Goal: Information Seeking & Learning: Learn about a topic

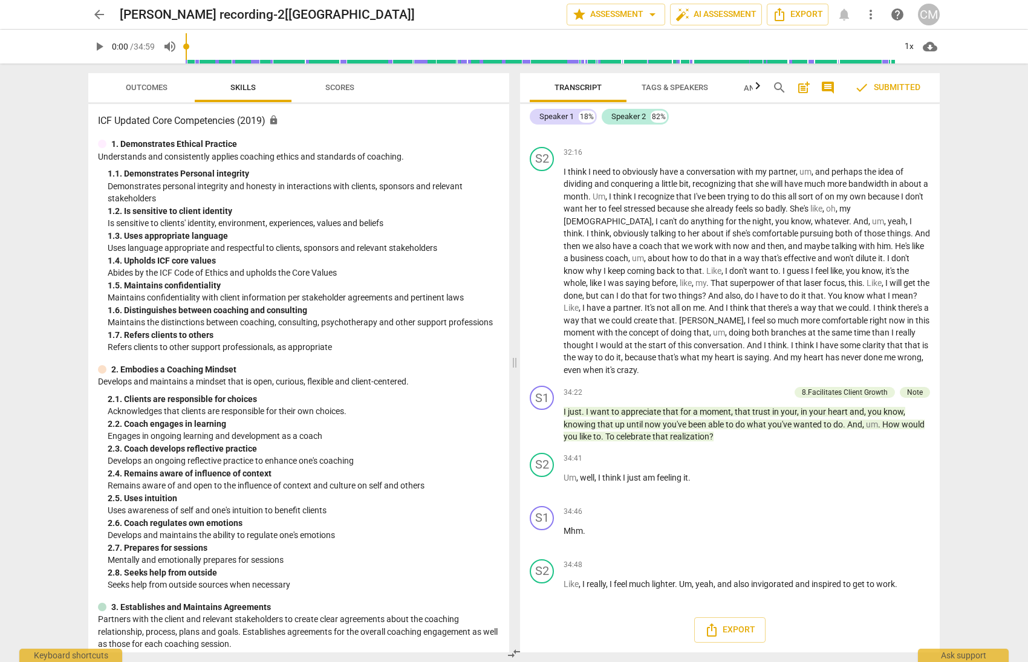
scroll to position [6264, 0]
click at [133, 87] on span "Outcomes" at bounding box center [147, 87] width 42 height 9
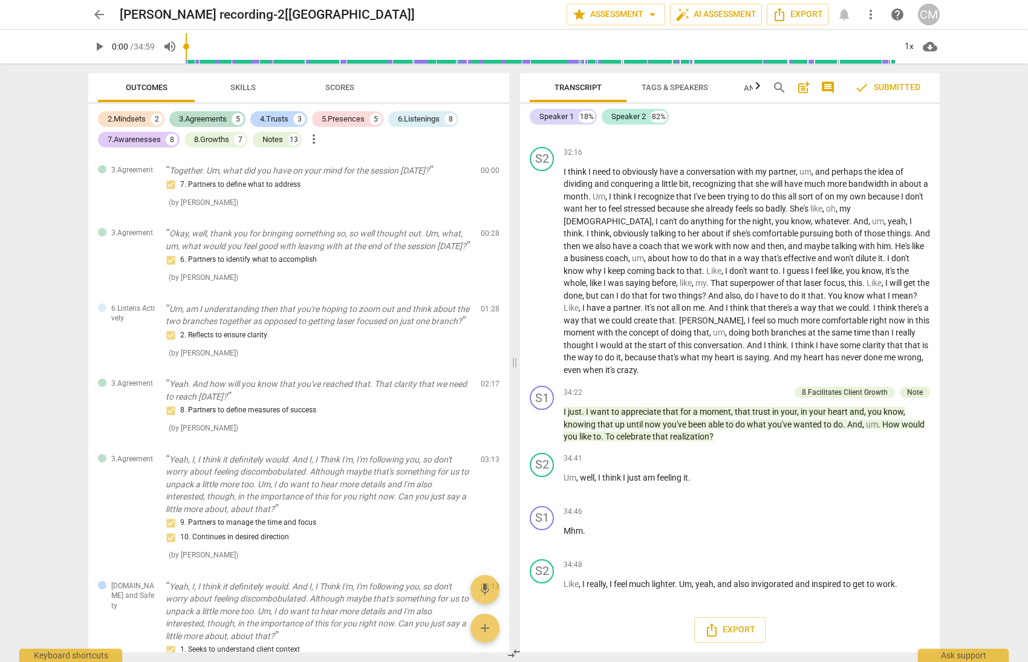
click at [255, 89] on span "Skills" at bounding box center [242, 87] width 25 height 9
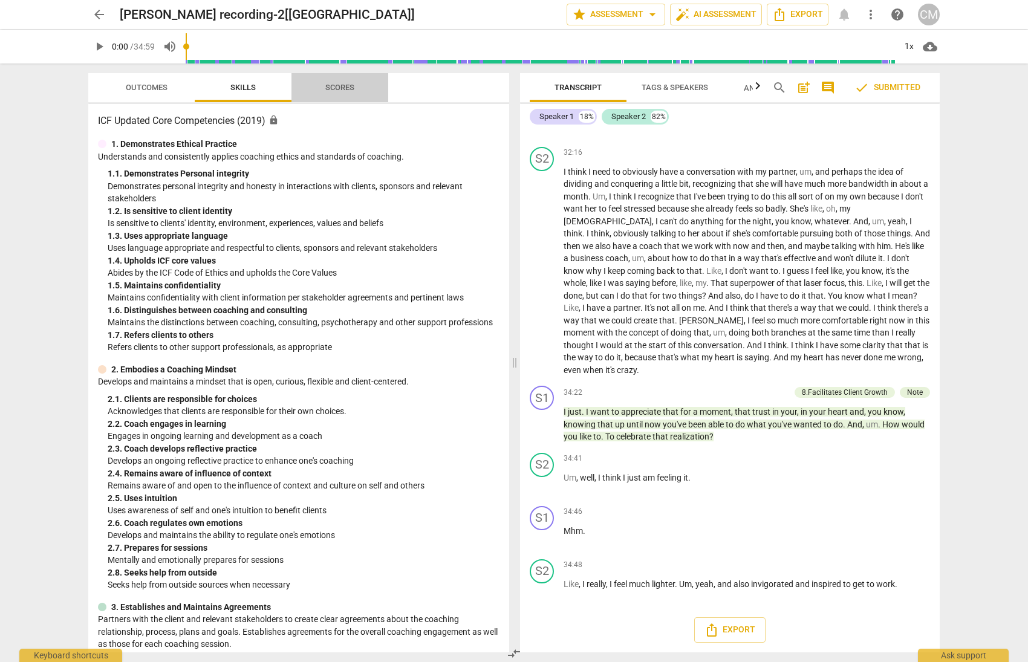
click at [336, 91] on span "Scores" at bounding box center [339, 87] width 29 height 9
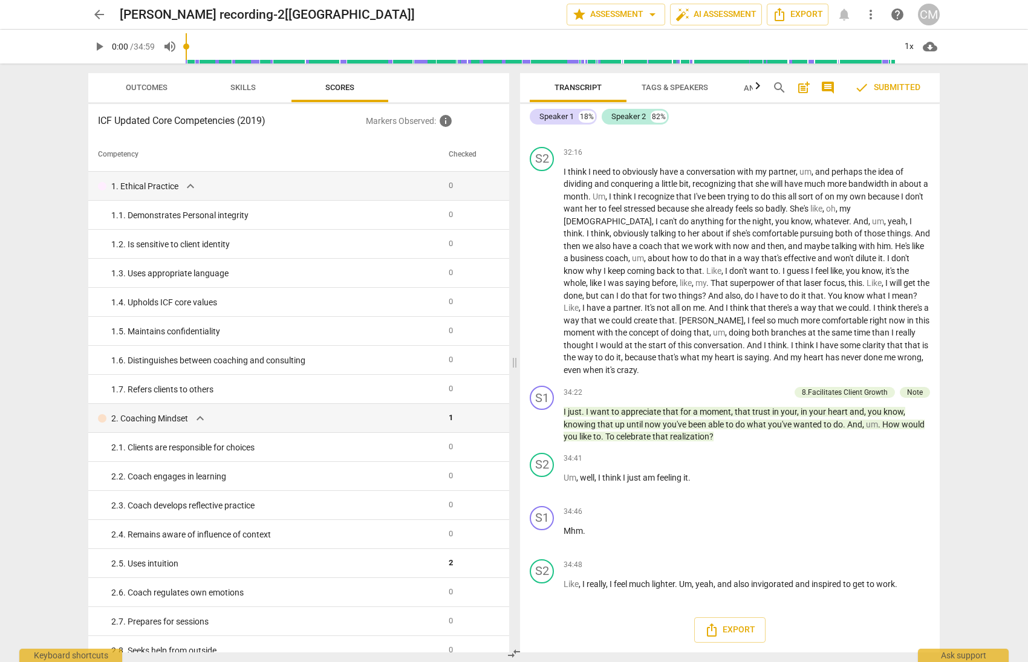
click at [270, 92] on span "Skills" at bounding box center [243, 88] width 97 height 16
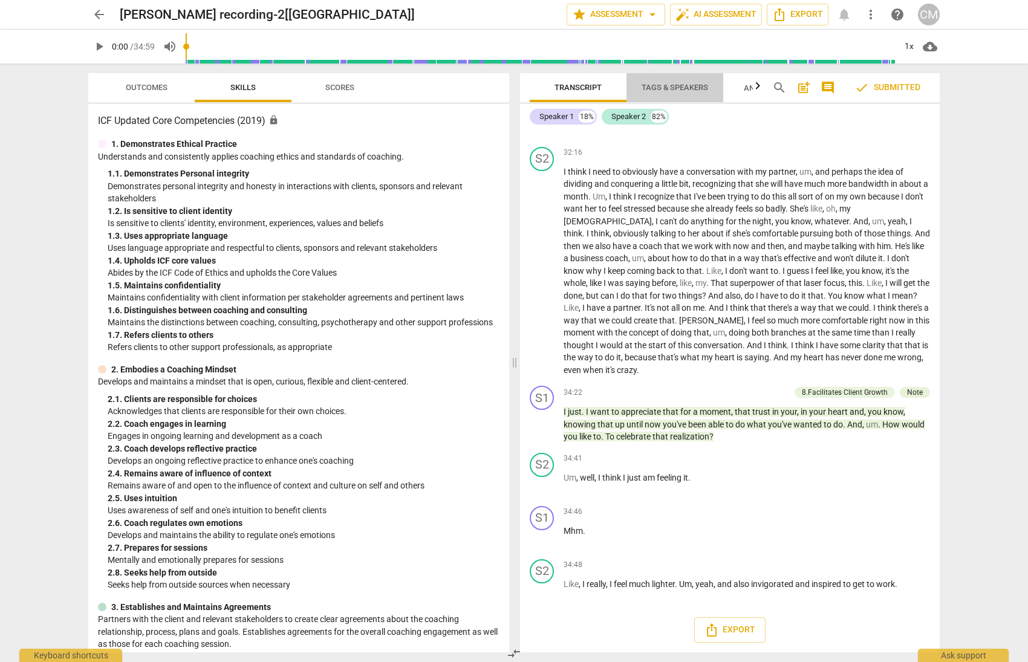
click at [661, 90] on span "Tags & Speakers" at bounding box center [674, 87] width 66 height 9
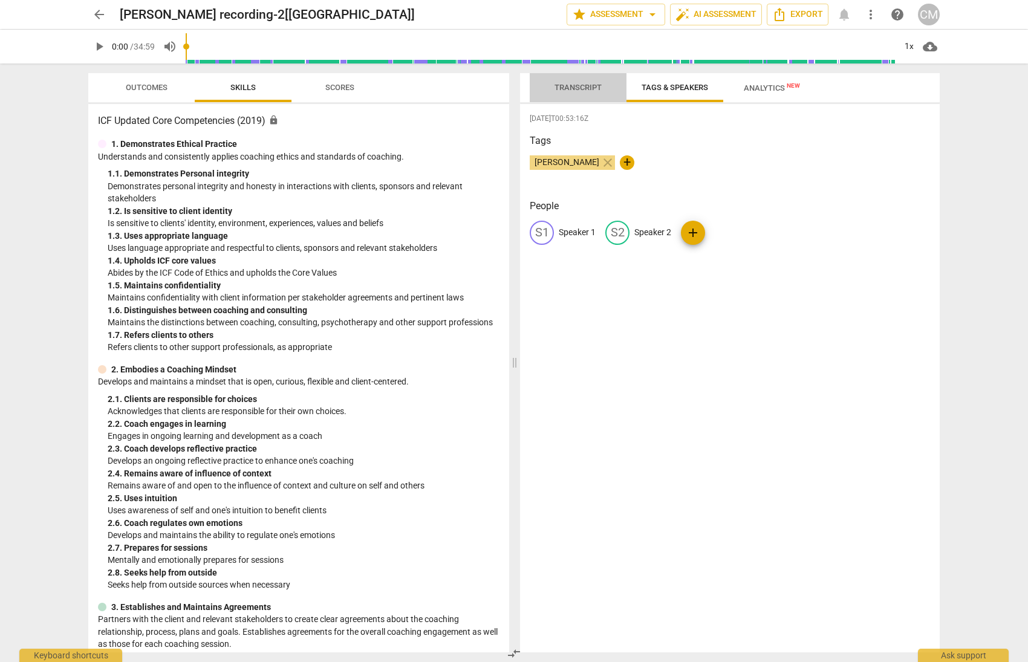
click at [580, 91] on span "Transcript" at bounding box center [577, 87] width 47 height 9
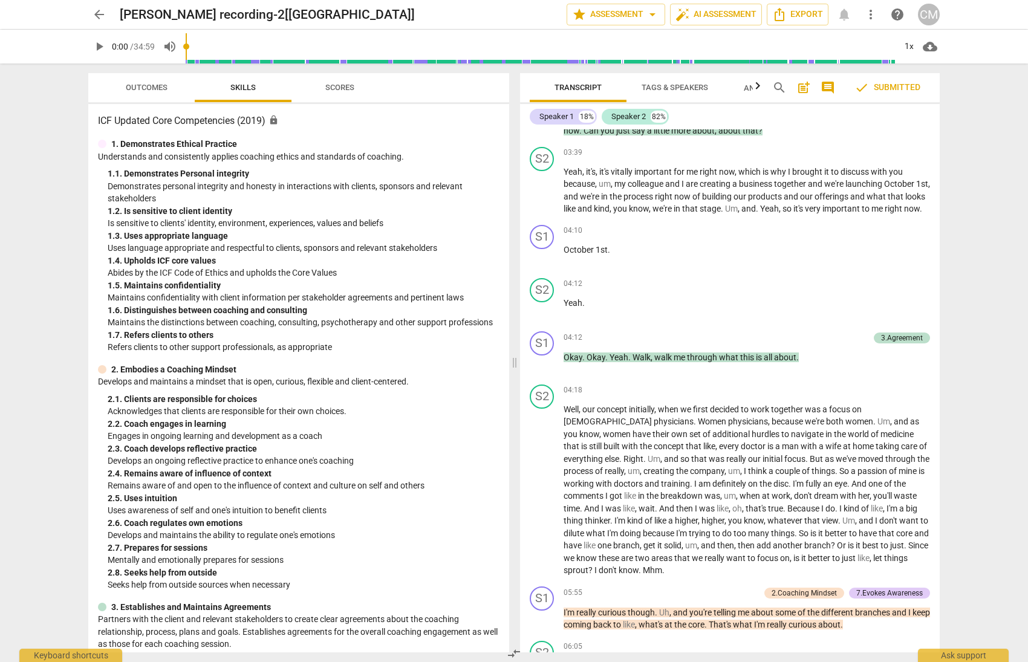
scroll to position [0, 0]
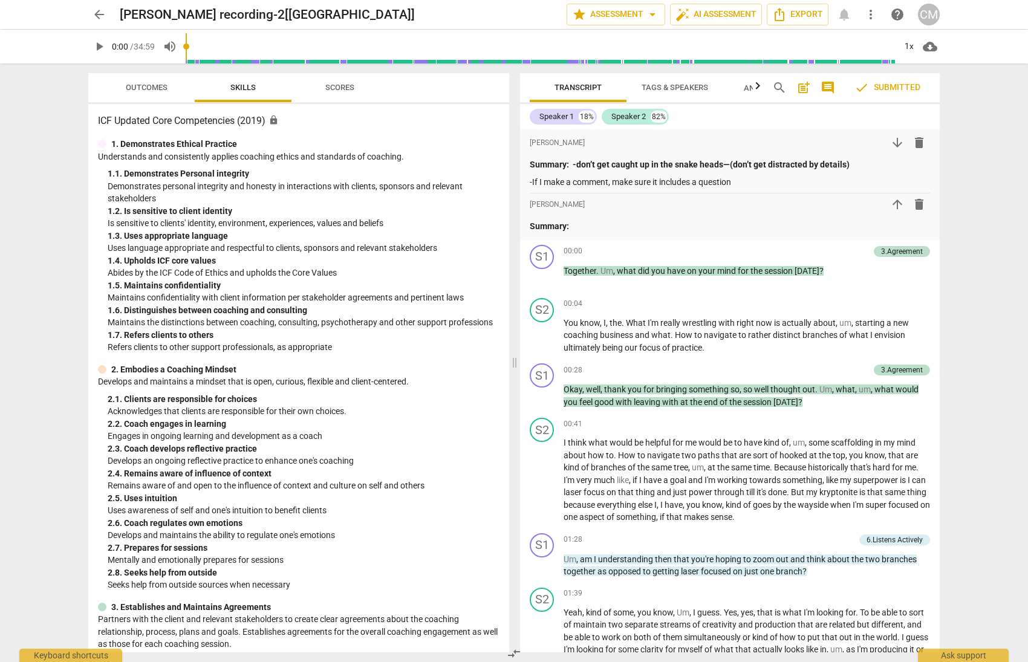
click at [752, 89] on icon "button" at bounding box center [757, 86] width 15 height 15
click at [637, 10] on span "star Assessment arrow_drop_down" at bounding box center [616, 14] width 88 height 15
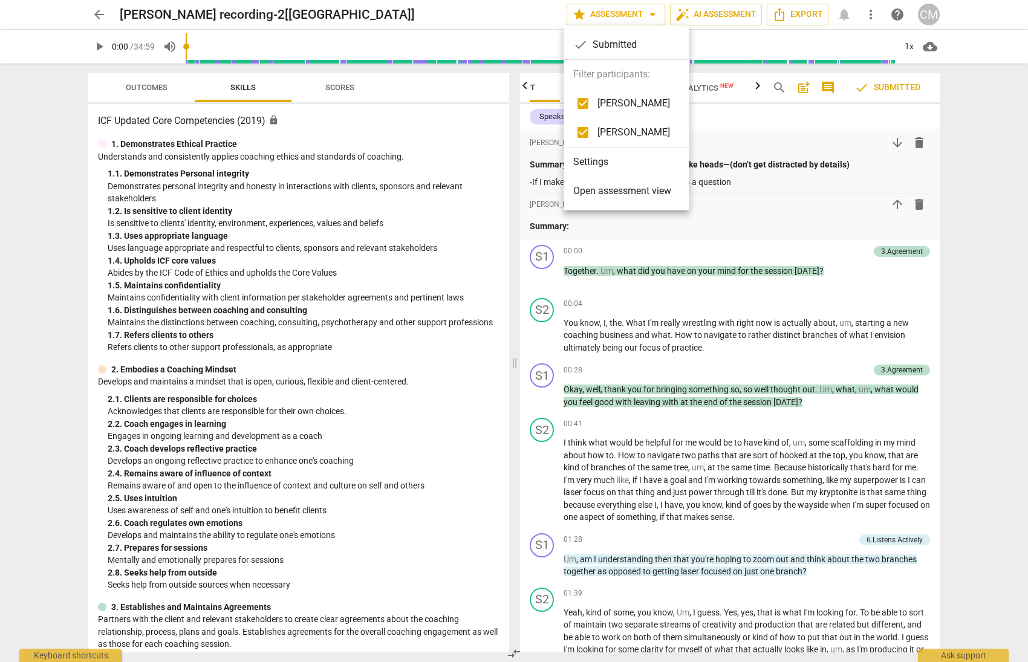
click at [758, 114] on div at bounding box center [514, 331] width 1028 height 662
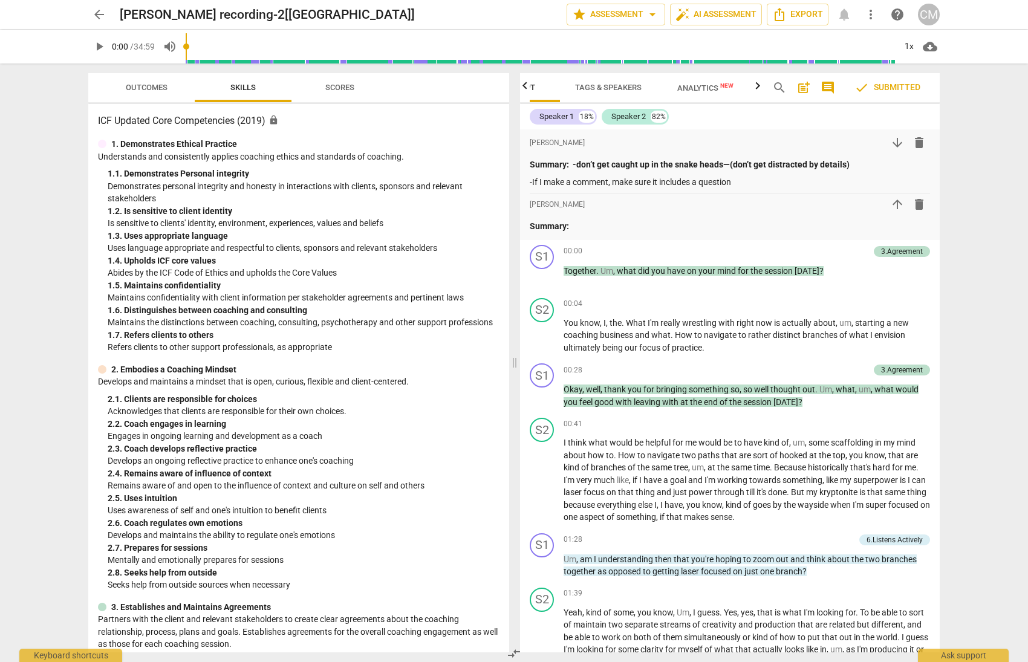
click at [527, 90] on icon "button" at bounding box center [524, 86] width 15 height 15
click at [829, 86] on span "comment" at bounding box center [827, 87] width 15 height 15
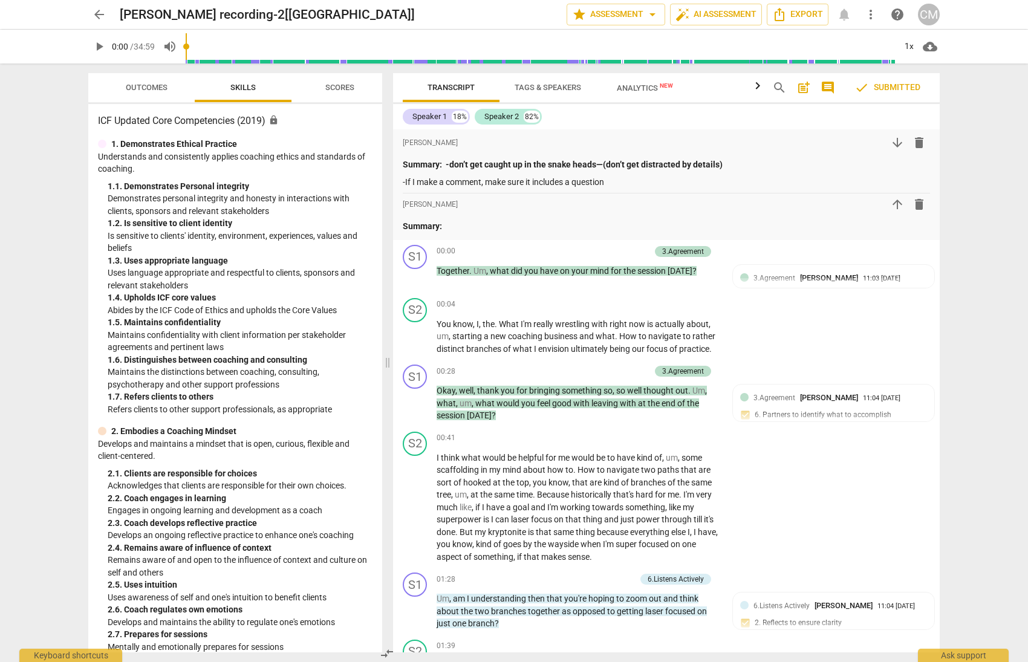
click at [829, 86] on span "comment" at bounding box center [827, 87] width 15 height 15
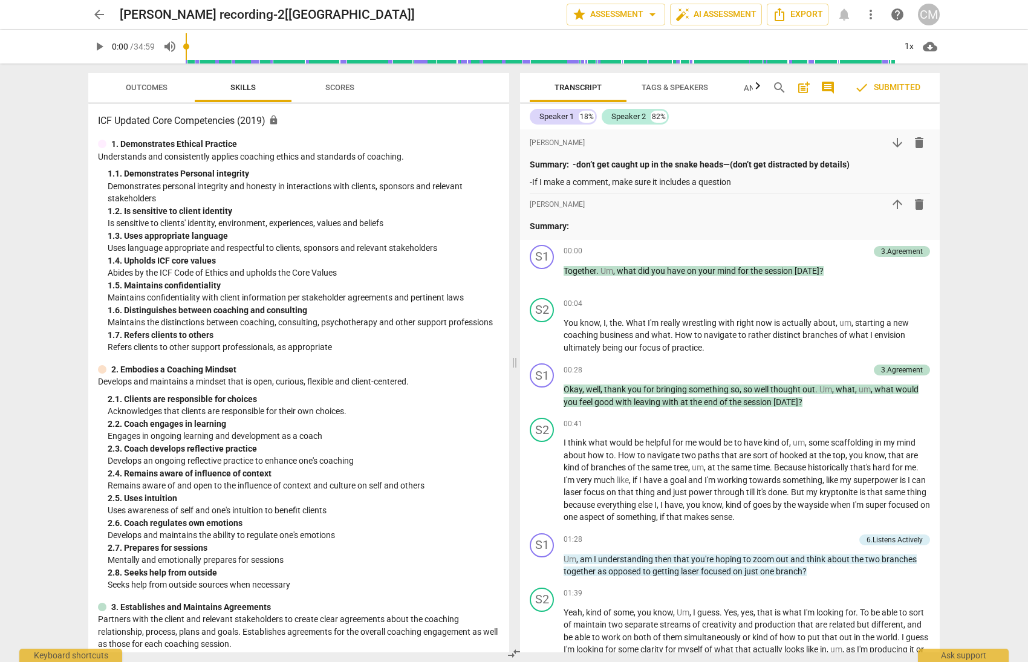
click at [819, 86] on span "comment" at bounding box center [827, 87] width 19 height 15
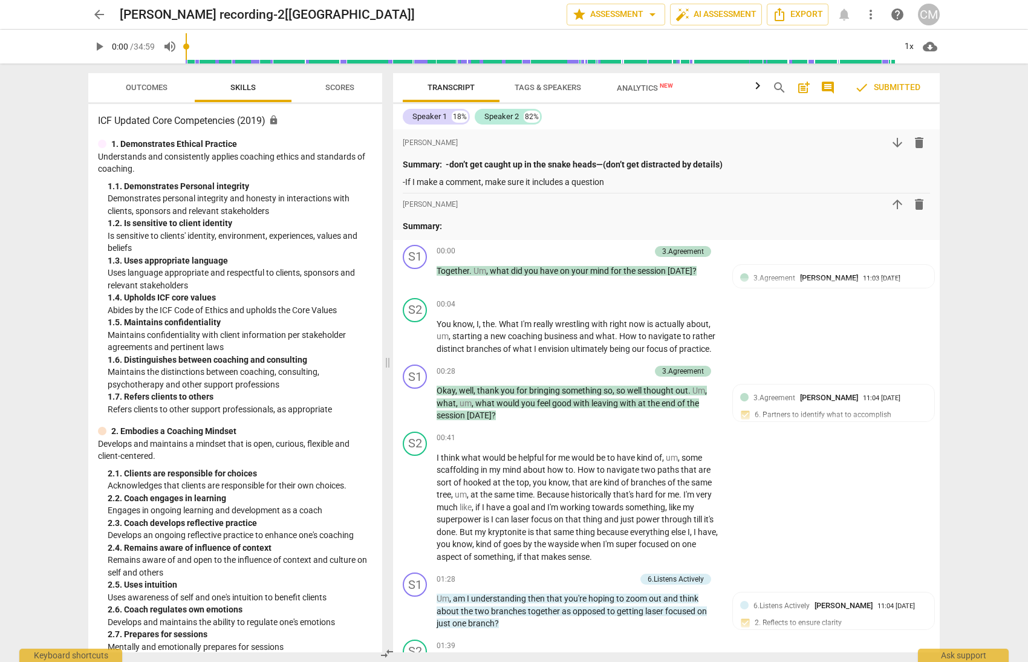
click at [824, 86] on span "comment" at bounding box center [827, 87] width 15 height 15
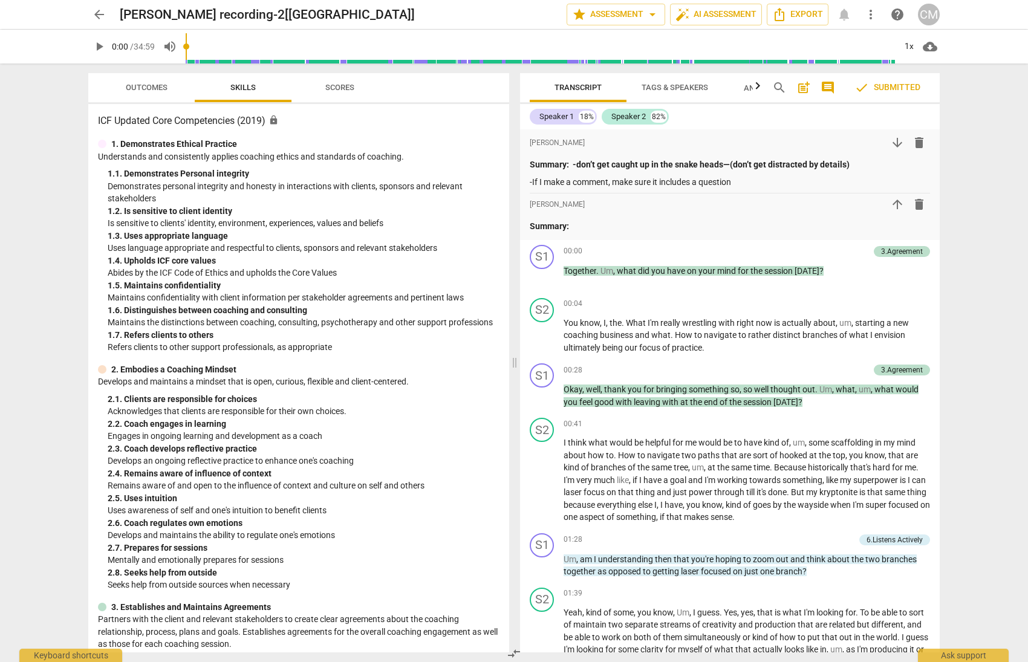
click at [805, 86] on span "post_add" at bounding box center [803, 87] width 15 height 15
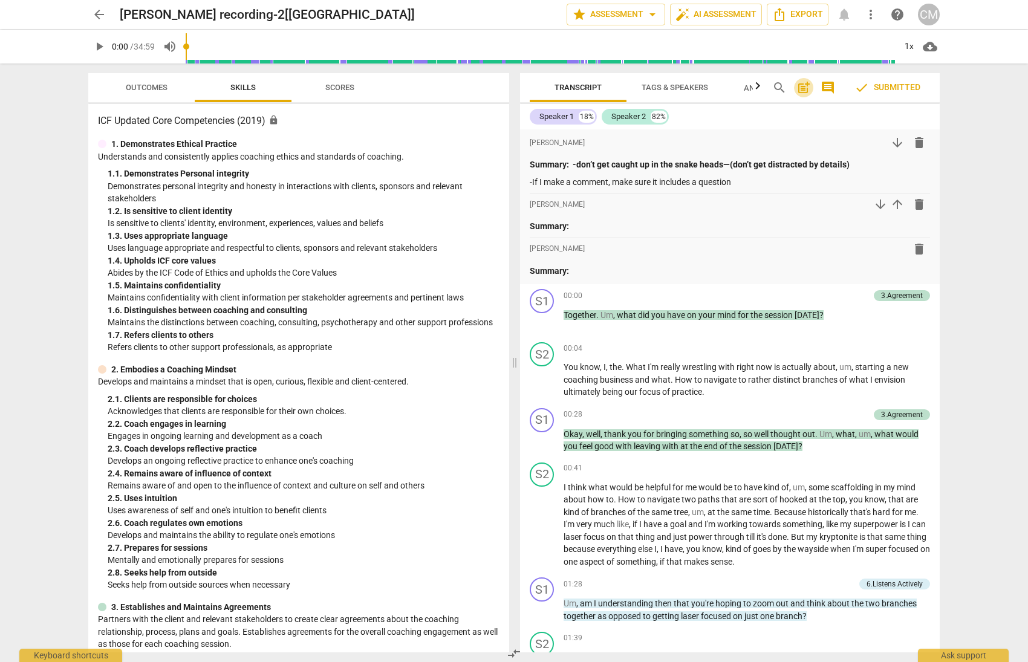
click at [805, 86] on span "post_add" at bounding box center [803, 87] width 15 height 15
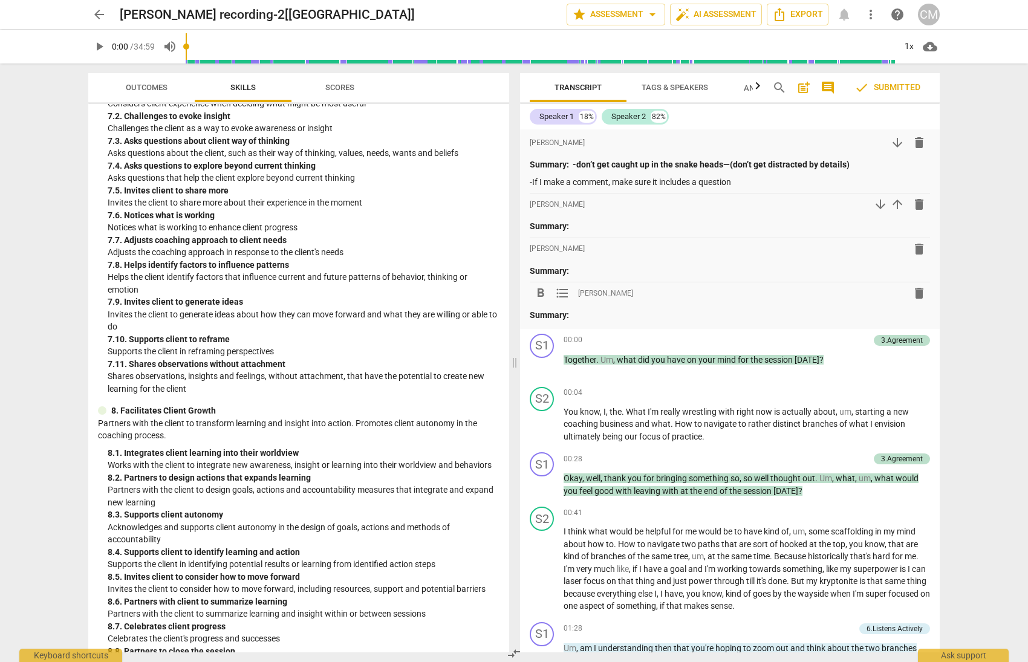
scroll to position [1671, 0]
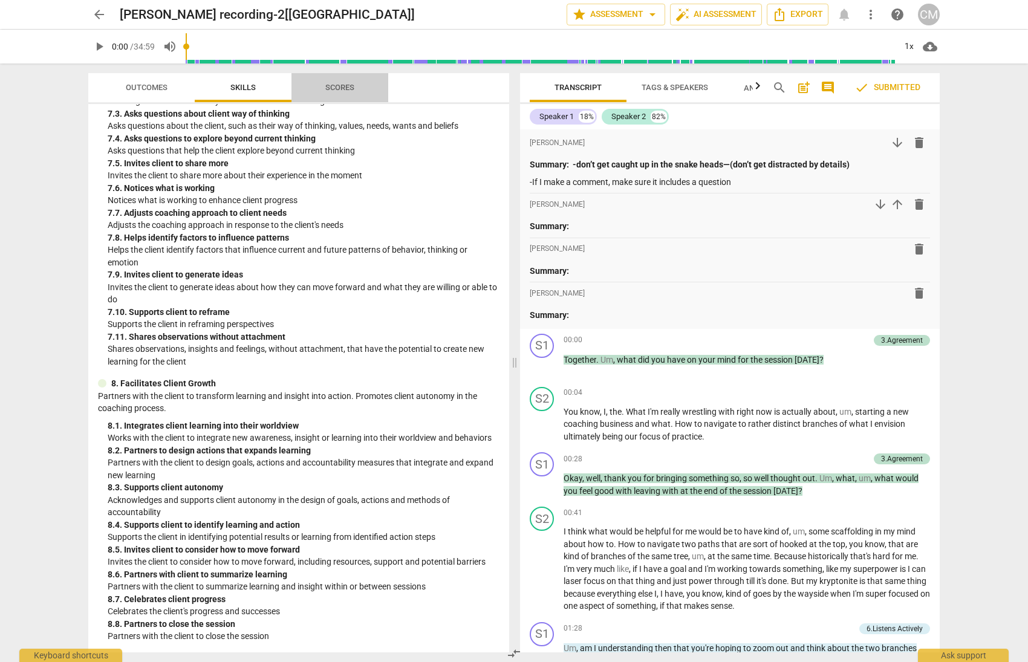
click at [348, 87] on span "Scores" at bounding box center [339, 87] width 29 height 9
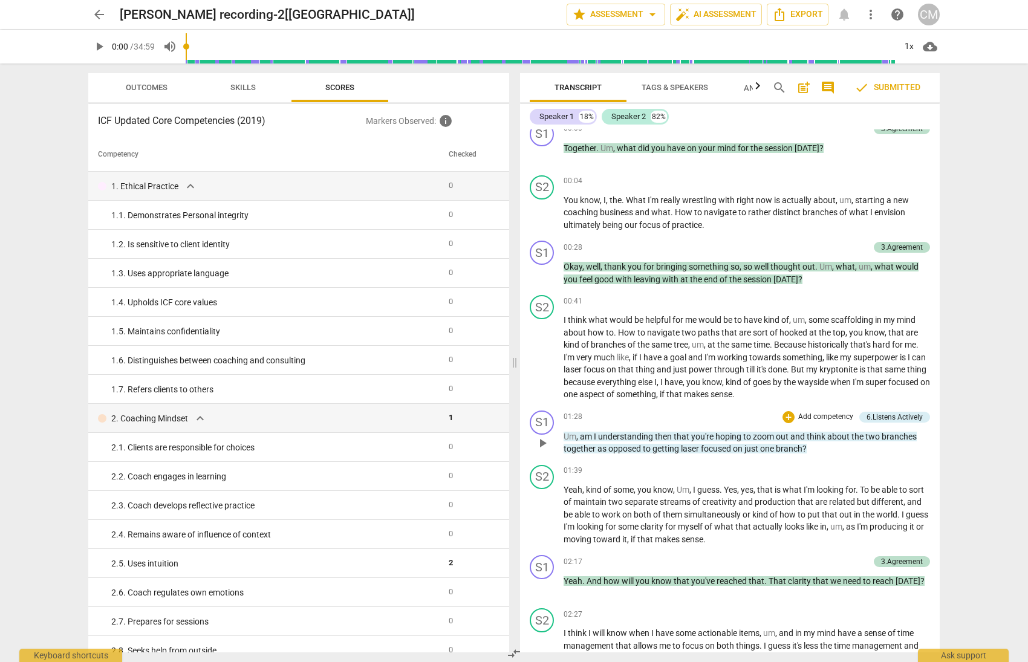
scroll to position [0, 0]
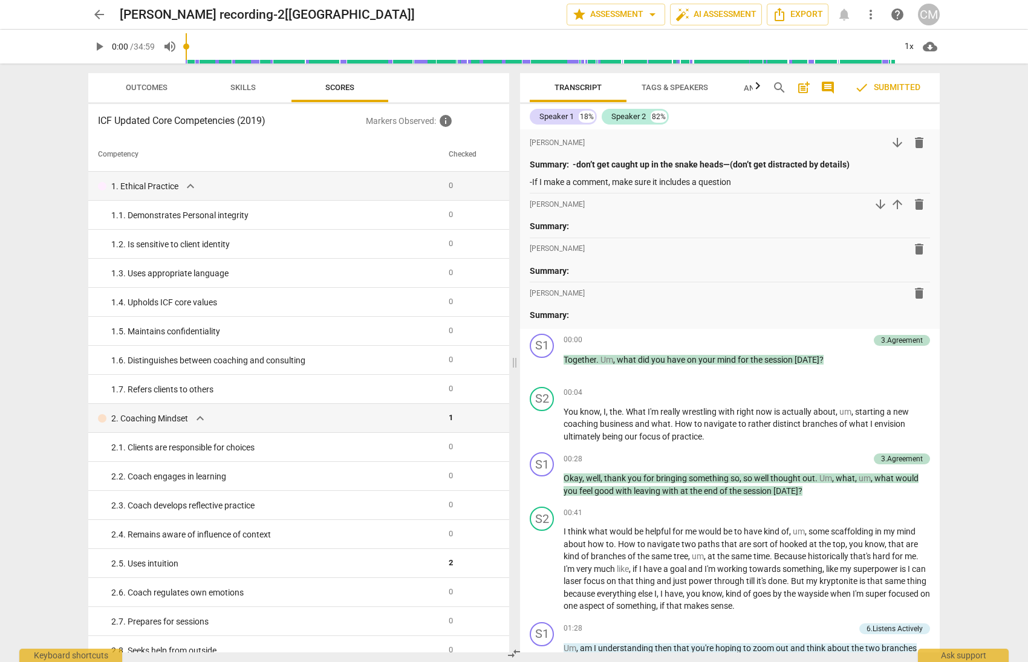
click at [680, 86] on span "Tags & Speakers" at bounding box center [674, 87] width 66 height 9
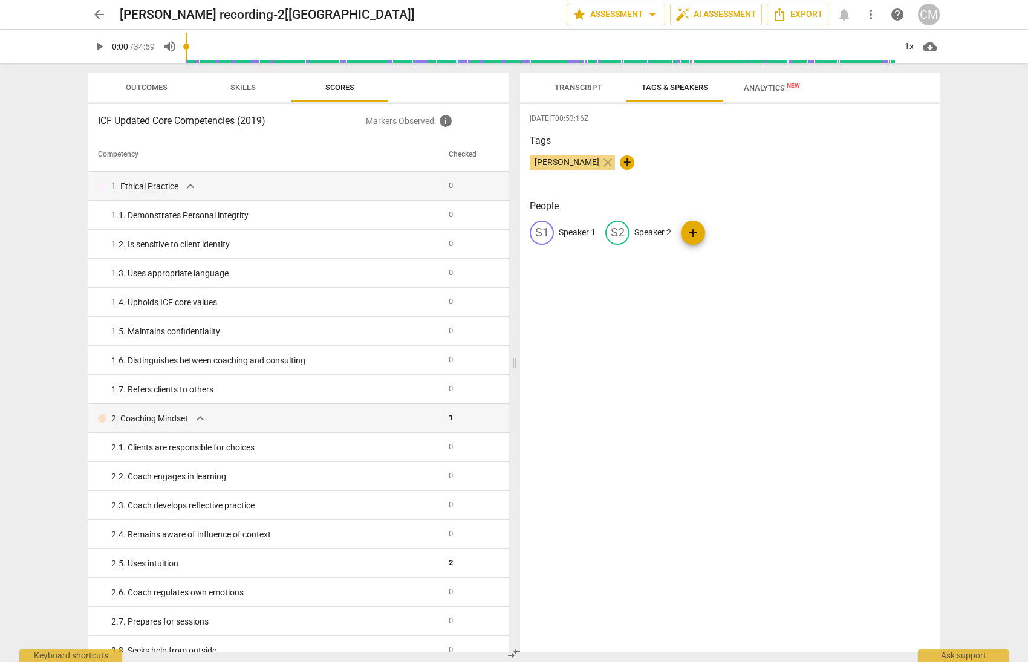
click at [565, 82] on span "Transcript" at bounding box center [578, 88] width 76 height 16
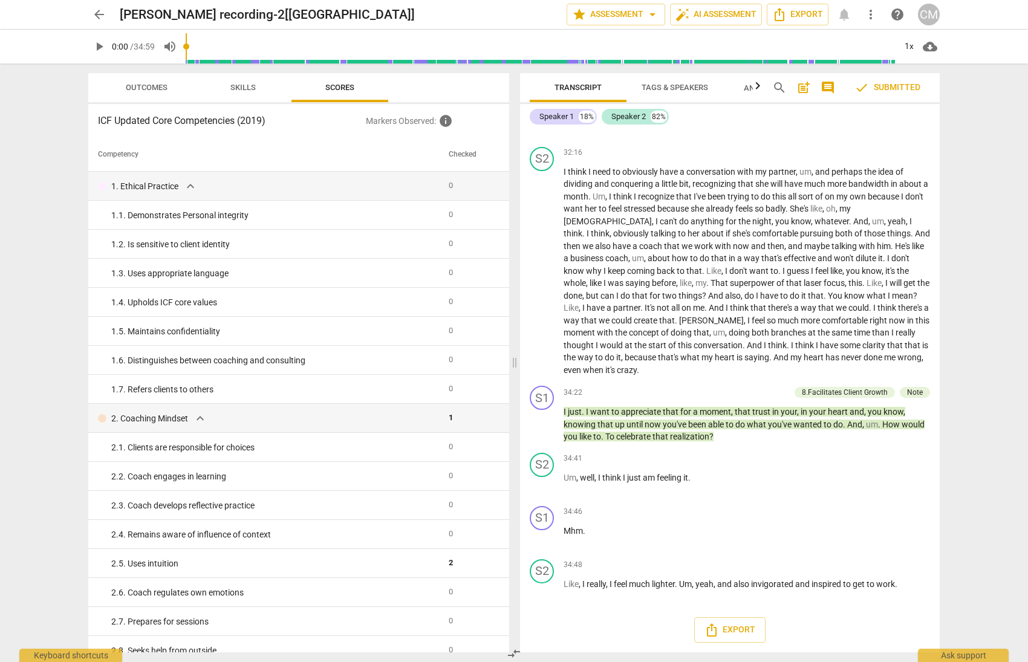
scroll to position [6329, 0]
